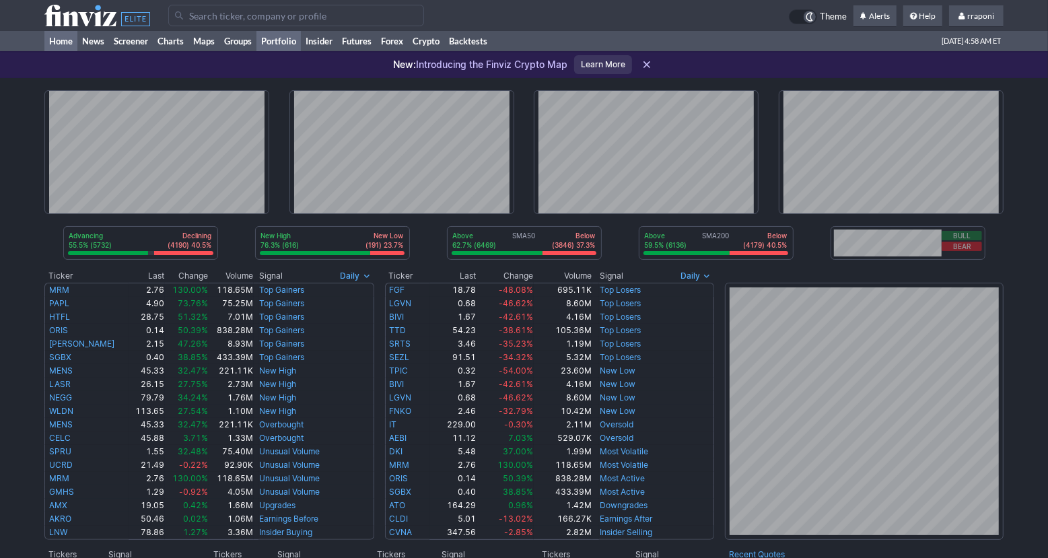
click at [285, 44] on link "Portfolio" at bounding box center [278, 41] width 44 height 20
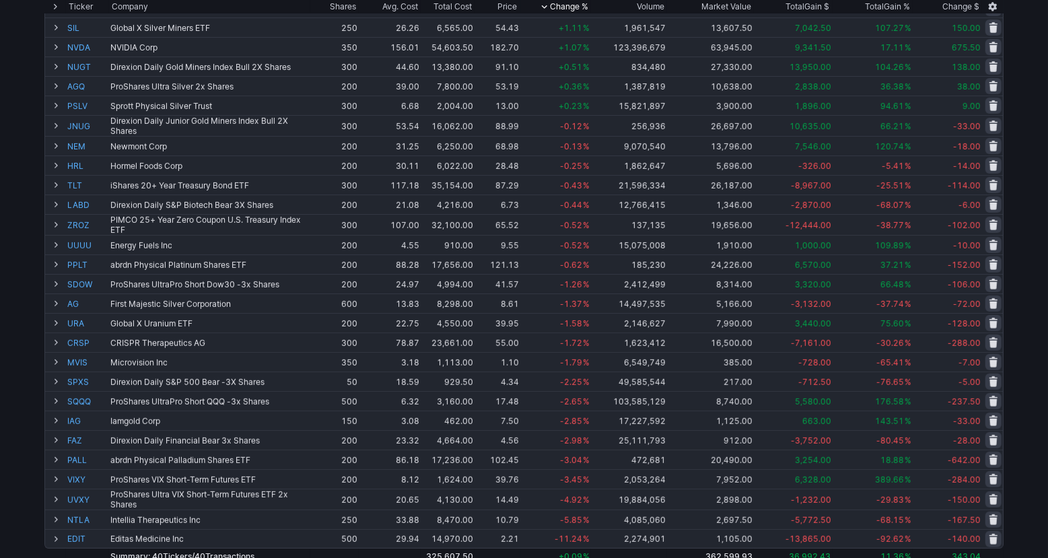
scroll to position [389, 0]
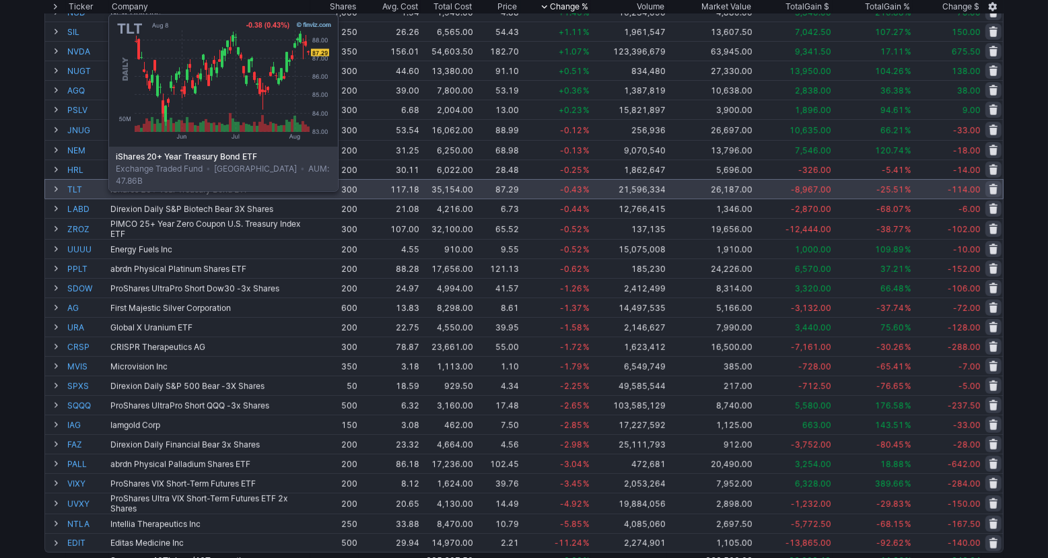
click at [75, 188] on link "TLT" at bounding box center [87, 189] width 40 height 19
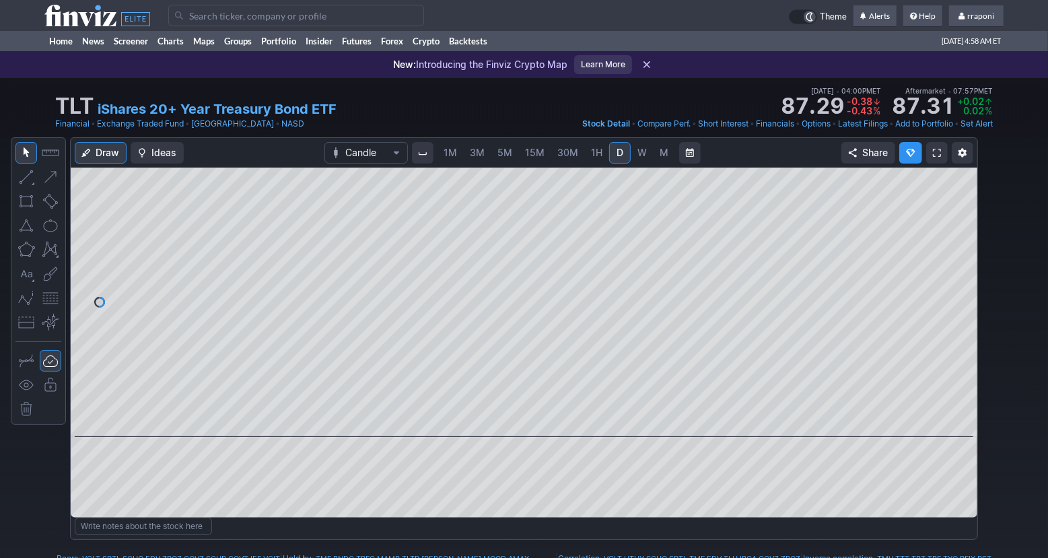
click at [661, 157] on span "M" at bounding box center [663, 152] width 9 height 11
click at [507, 421] on span at bounding box center [511, 417] width 17 height 11
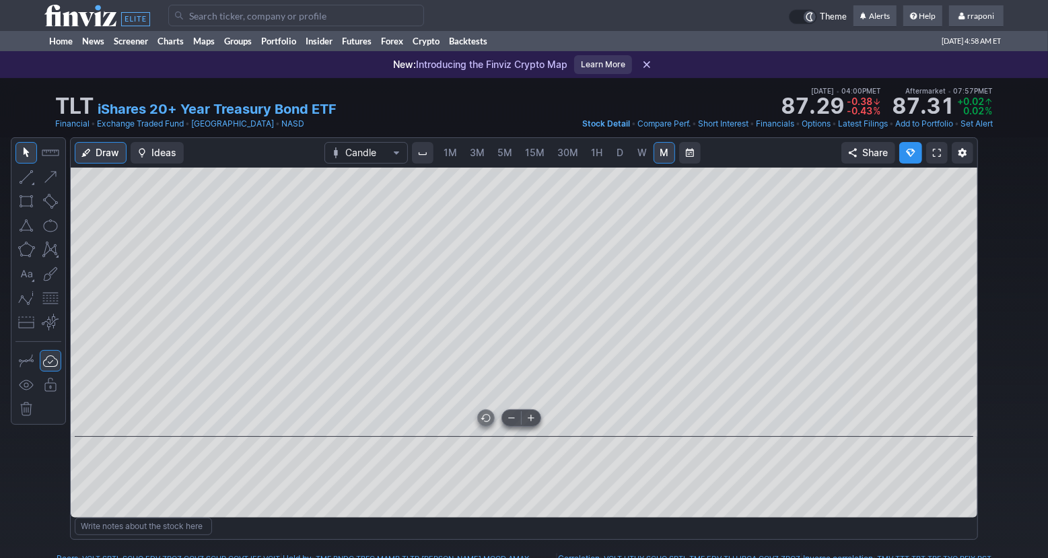
click at [507, 421] on span at bounding box center [511, 417] width 17 height 11
